Goal: Information Seeking & Learning: Check status

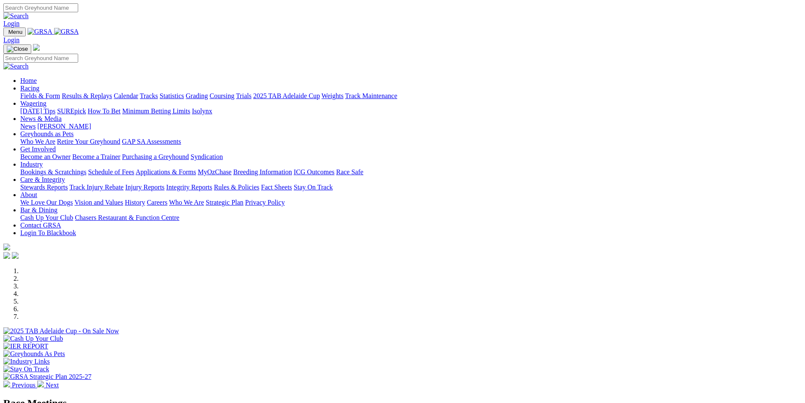
click at [112, 92] on link "Results & Replays" at bounding box center [87, 95] width 50 height 7
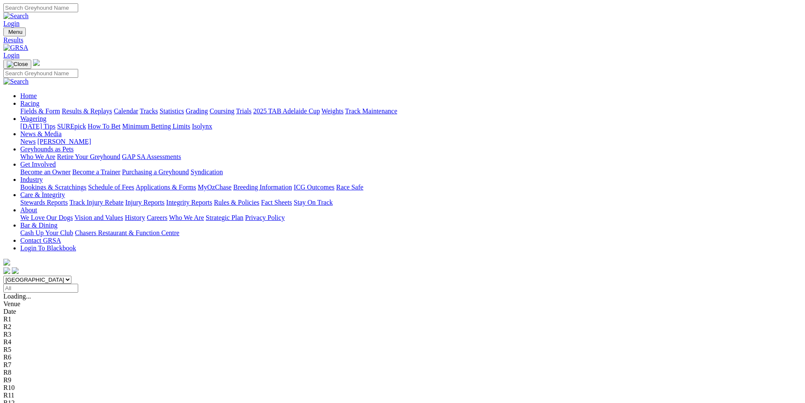
click at [71, 275] on select "South Australia New South Wales Northern Territory Queensland Tasmania Victoria…" at bounding box center [37, 279] width 68 height 8
select select "QLD"
click at [71, 275] on select "South Australia New South Wales Northern Territory Queensland Tasmania Victoria…" at bounding box center [37, 279] width 68 height 8
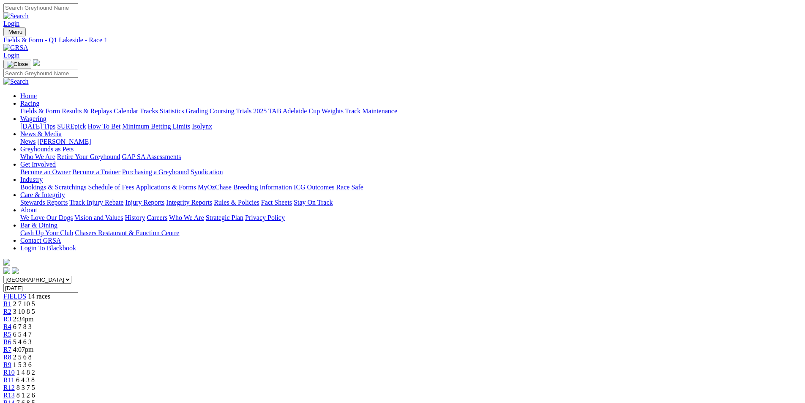
click at [619, 391] on div "R13 8 1 2 6" at bounding box center [402, 395] width 798 height 8
click at [653, 399] on div "R14 7 6 8 5" at bounding box center [402, 403] width 798 height 8
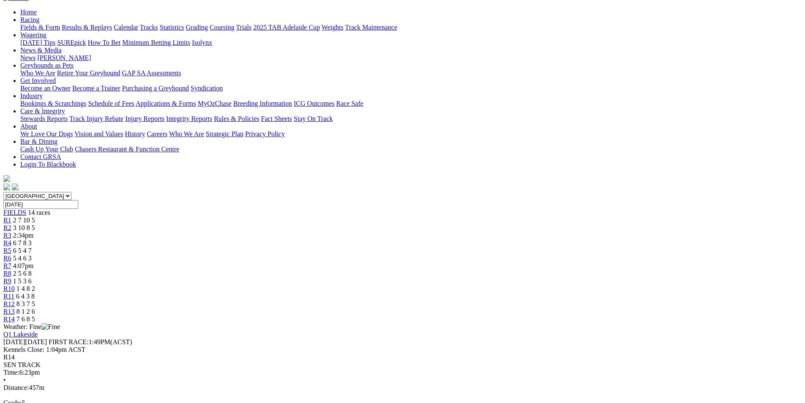
scroll to position [84, 0]
click at [11, 261] on link "R7" at bounding box center [7, 264] width 8 height 7
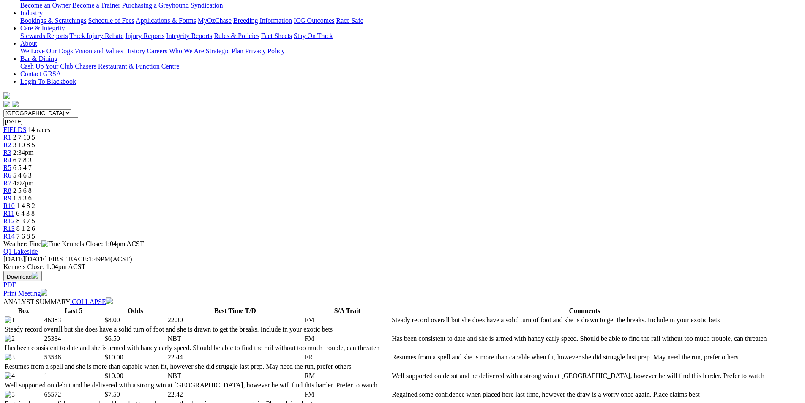
scroll to position [42, 0]
